Goal: Information Seeking & Learning: Learn about a topic

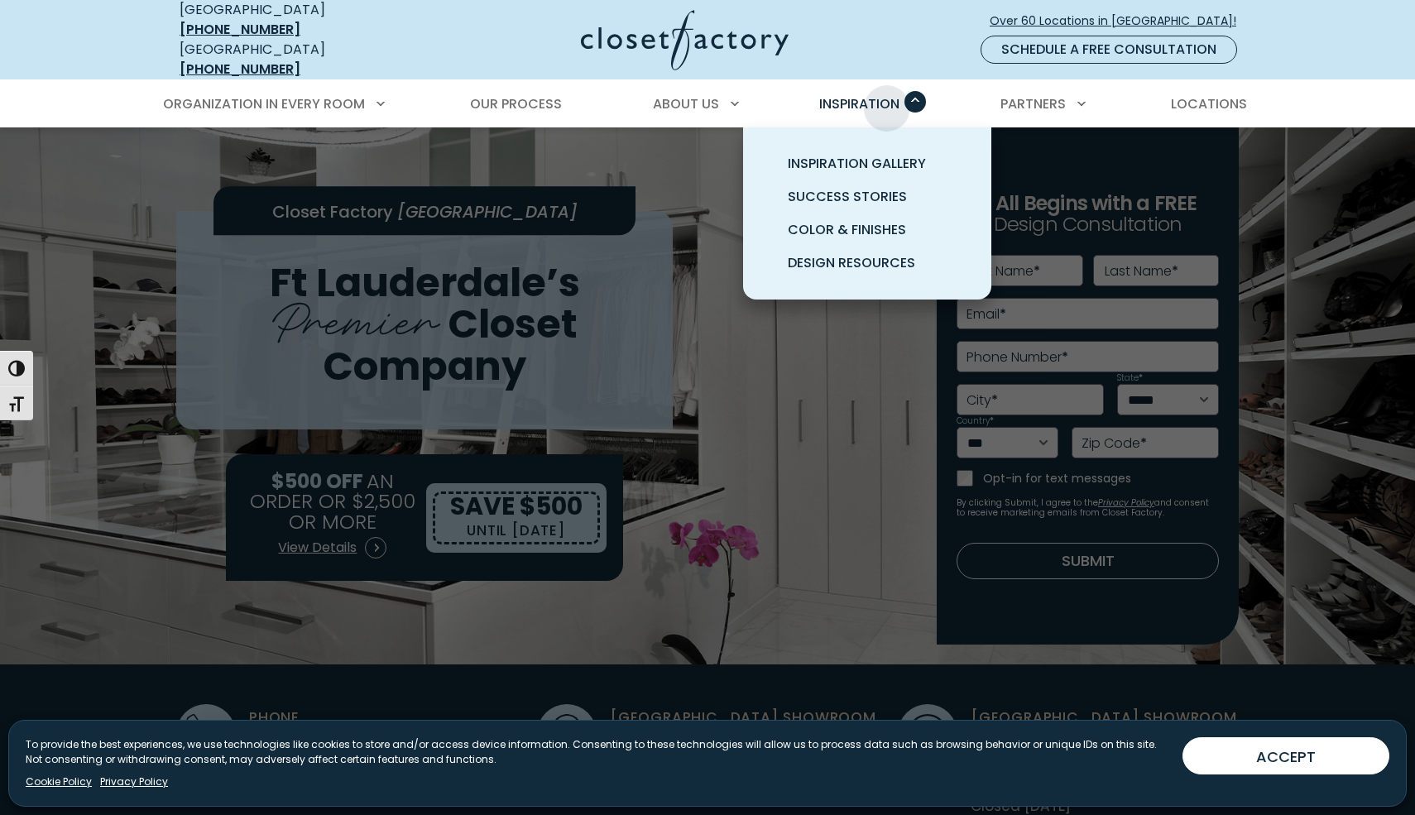
click at [887, 96] on span "Inspiration" at bounding box center [859, 103] width 80 height 19
click at [863, 253] on span "Design Resources" at bounding box center [851, 262] width 127 height 19
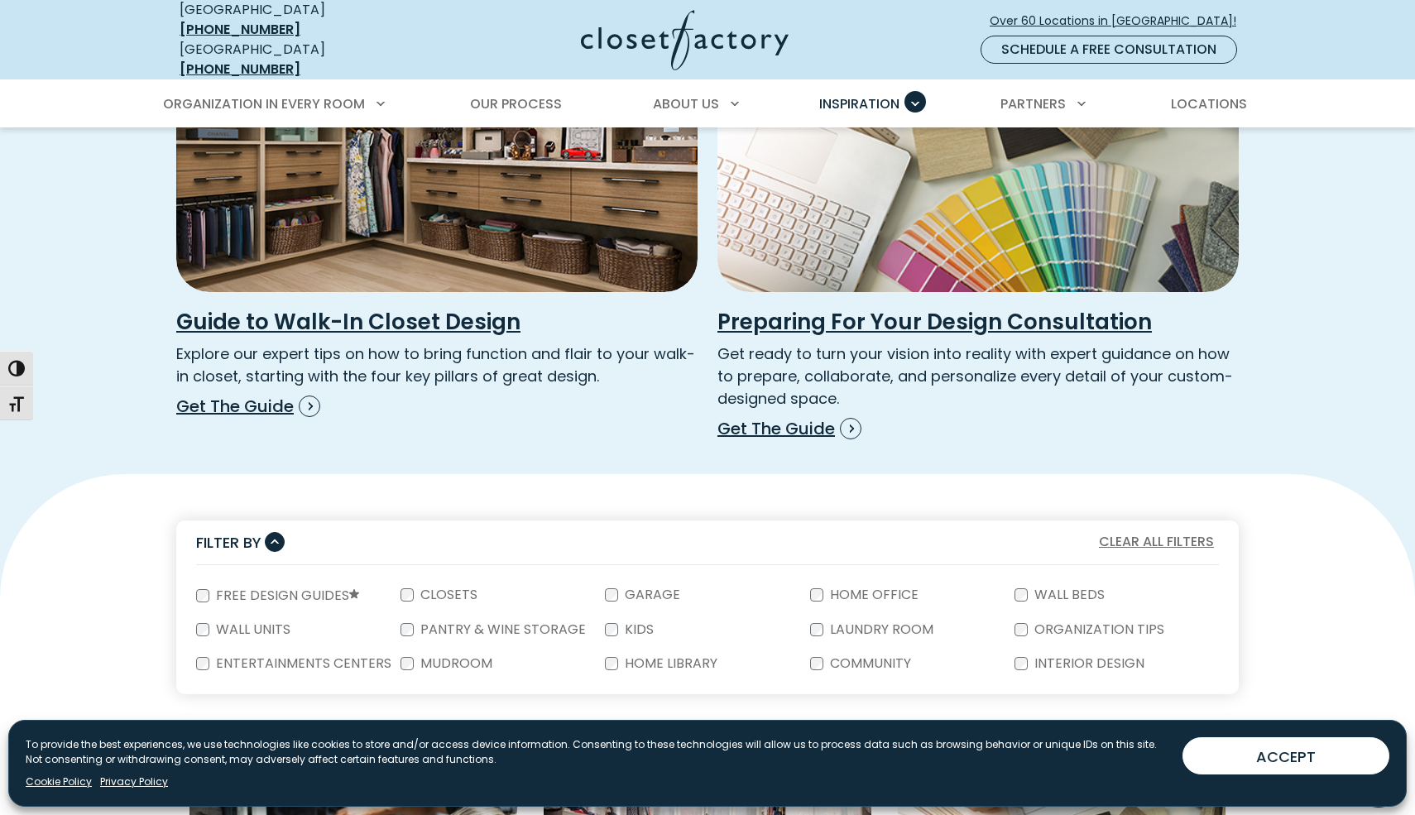
scroll to position [491, 0]
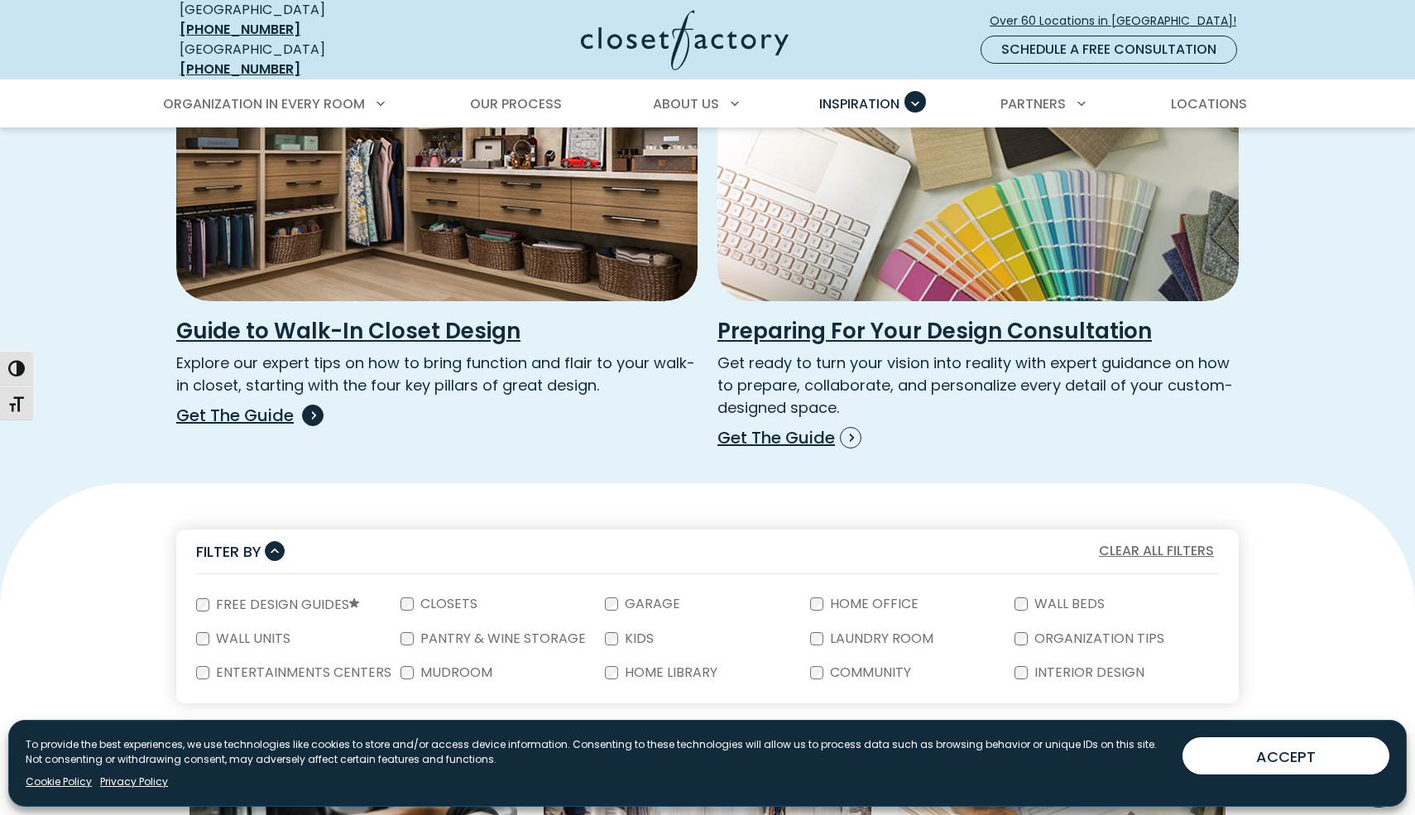
click at [294, 318] on h3 "Guide to Walk-In Closet Design" at bounding box center [436, 331] width 521 height 27
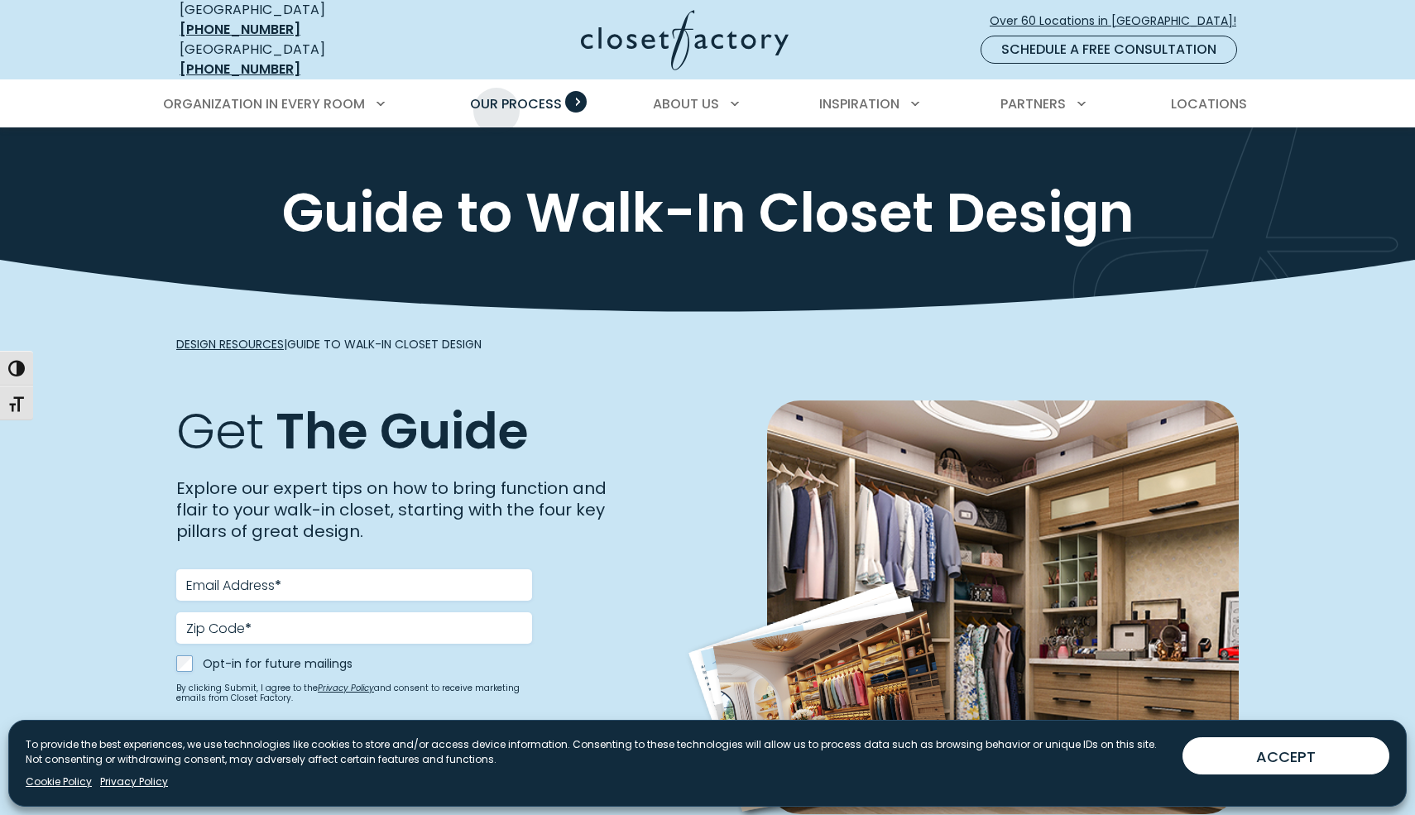
click at [496, 98] on span "Our Process" at bounding box center [516, 103] width 92 height 19
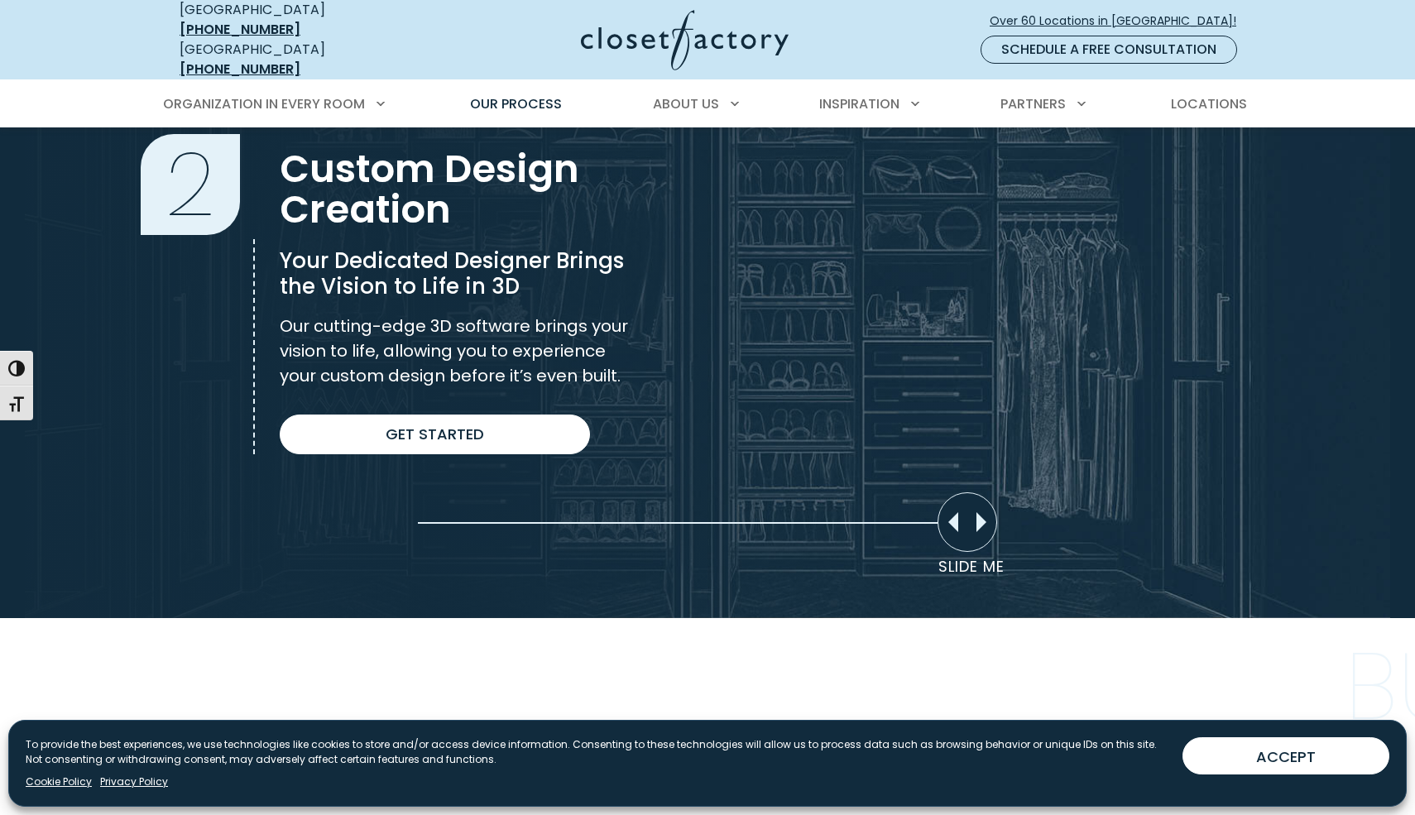
scroll to position [1165, 0]
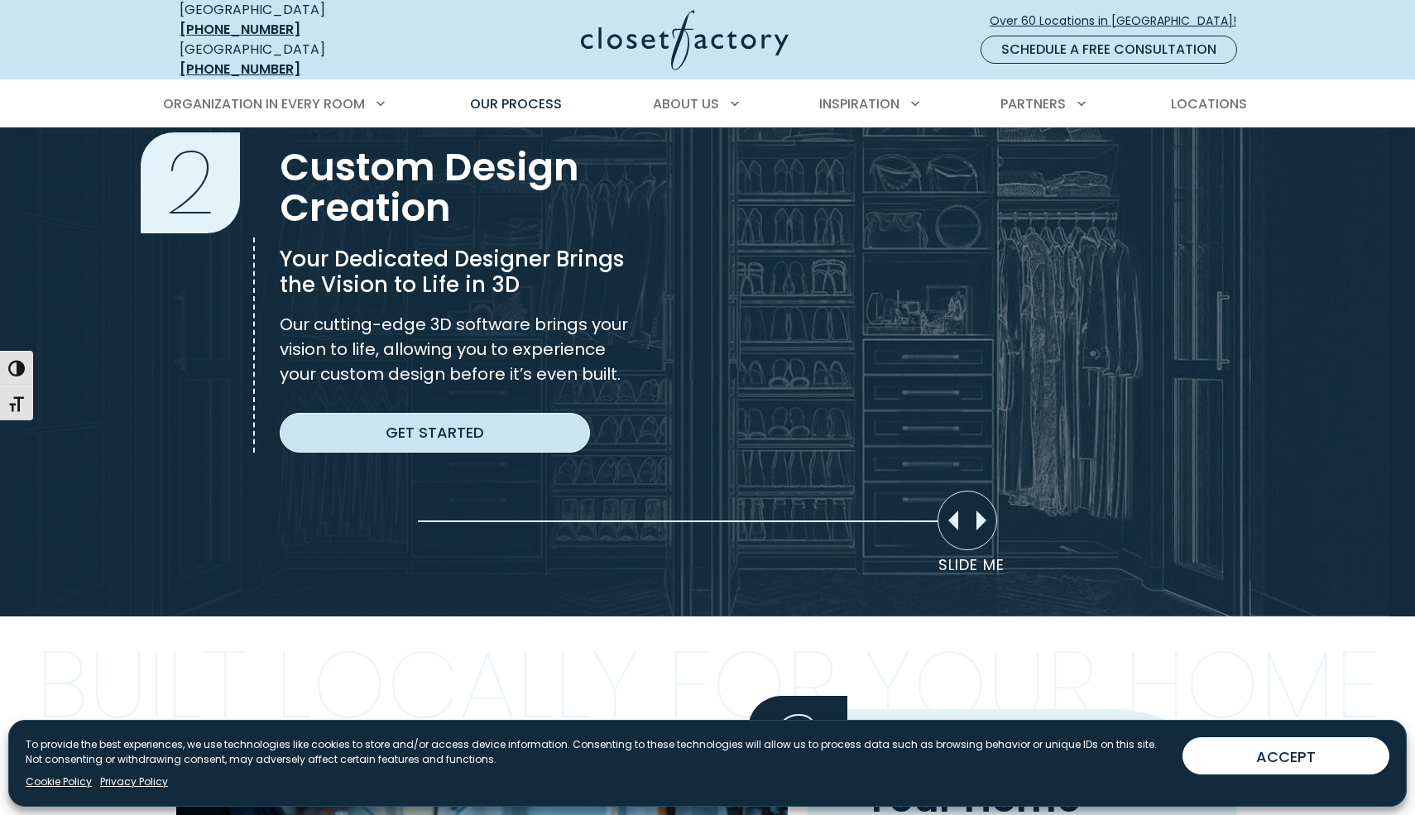
click at [411, 420] on link "Get Started" at bounding box center [435, 433] width 310 height 40
